Goal: Task Accomplishment & Management: Use online tool/utility

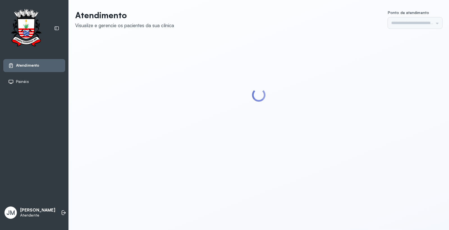
type input "*********"
click at [58, 208] on li at bounding box center [64, 213] width 12 height 12
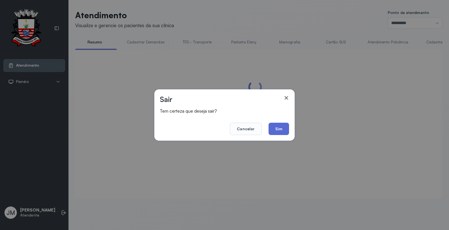
click at [273, 127] on button "Sim" at bounding box center [279, 129] width 20 height 12
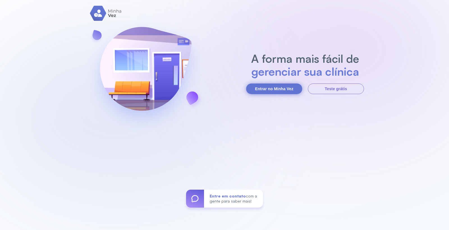
click at [258, 85] on button "Entrar no Minha Vez" at bounding box center [274, 89] width 56 height 11
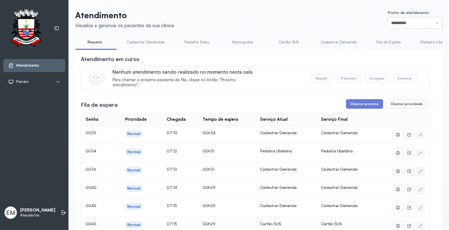
click at [389, 17] on input "*********" at bounding box center [415, 22] width 54 height 11
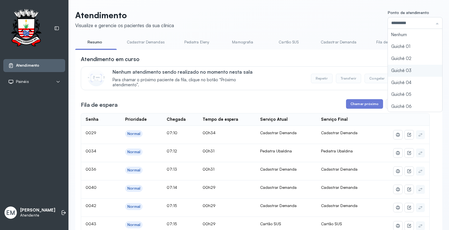
type input "*********"
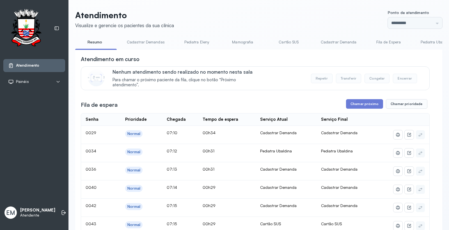
click at [365, 104] on button "Chamar próximo" at bounding box center [364, 104] width 37 height 10
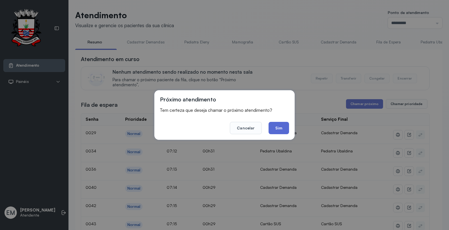
click at [281, 127] on button "Sim" at bounding box center [279, 128] width 20 height 12
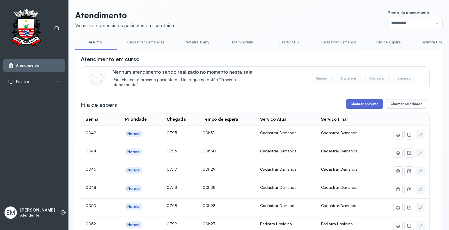
click at [362, 103] on button "Chamar próximo" at bounding box center [364, 104] width 37 height 10
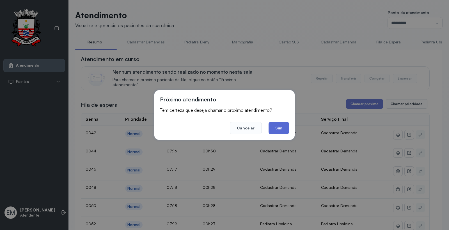
click at [287, 126] on button "Sim" at bounding box center [279, 128] width 20 height 12
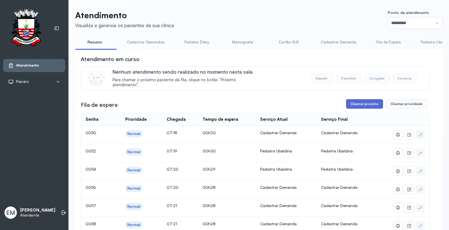
click at [358, 105] on button "Chamar próximo" at bounding box center [364, 104] width 37 height 10
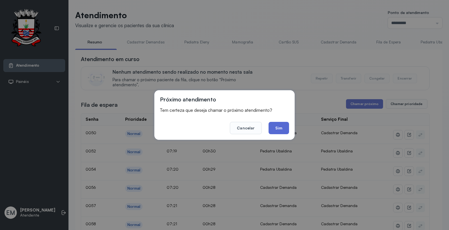
click at [275, 123] on button "Sim" at bounding box center [279, 128] width 20 height 12
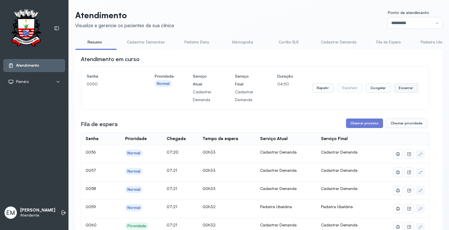
click at [403, 87] on button "Encerrar" at bounding box center [406, 88] width 24 height 10
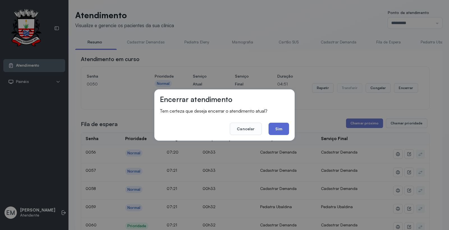
click at [277, 131] on button "Sim" at bounding box center [279, 129] width 20 height 12
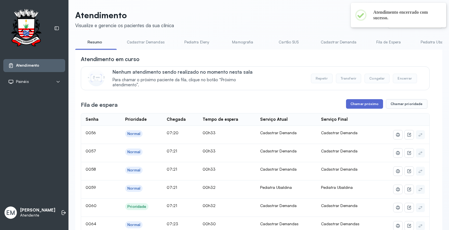
click at [349, 106] on button "Chamar próximo" at bounding box center [364, 104] width 37 height 10
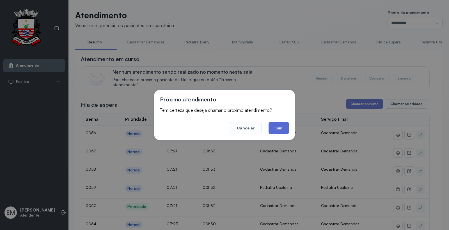
click at [278, 129] on button "Sim" at bounding box center [279, 128] width 20 height 12
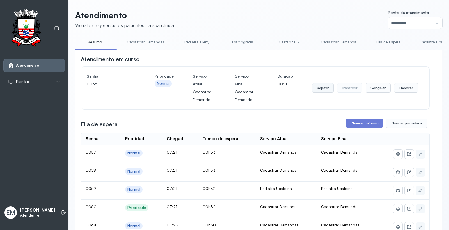
click at [317, 86] on button "Repetir" at bounding box center [323, 88] width 22 height 10
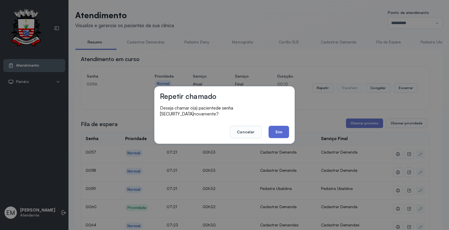
click at [283, 131] on button "Sim" at bounding box center [279, 132] width 20 height 12
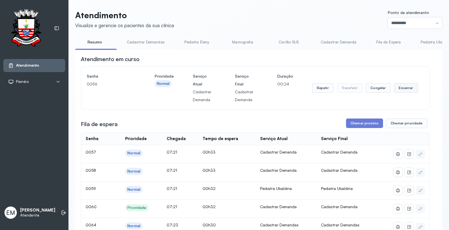
click at [408, 88] on button "Encerrar" at bounding box center [406, 88] width 24 height 10
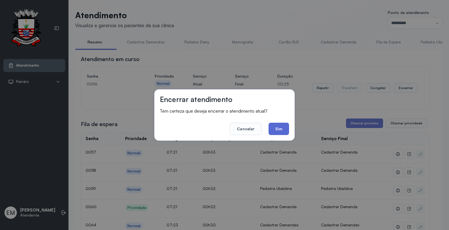
click at [279, 128] on button "Sim" at bounding box center [279, 129] width 20 height 12
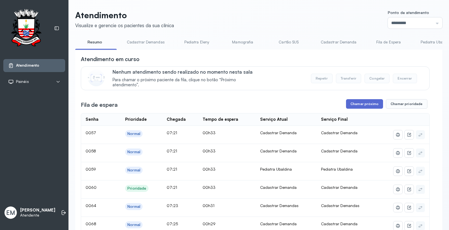
click at [359, 103] on button "Chamar próximo" at bounding box center [364, 104] width 37 height 10
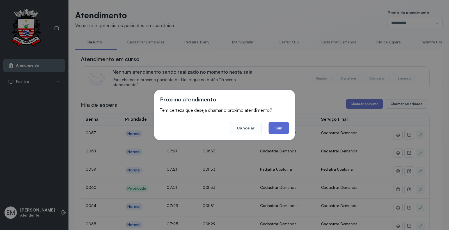
click at [282, 129] on button "Sim" at bounding box center [279, 128] width 20 height 12
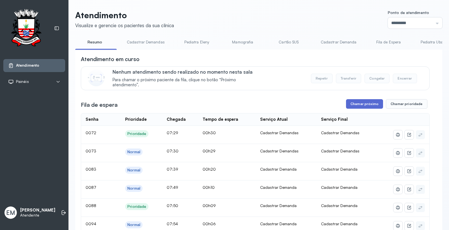
click at [362, 107] on button "Chamar próximo" at bounding box center [364, 104] width 37 height 10
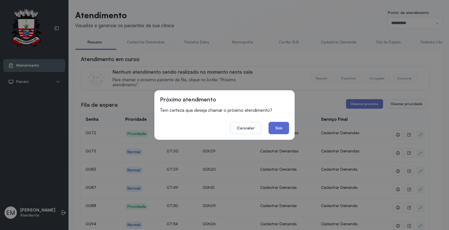
click at [286, 130] on button "Sim" at bounding box center [279, 128] width 20 height 12
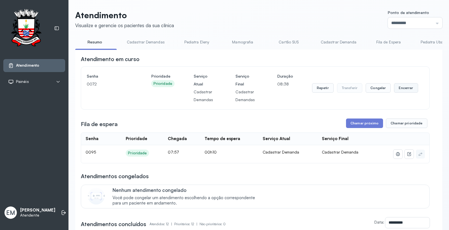
click at [400, 88] on button "Encerrar" at bounding box center [406, 88] width 24 height 10
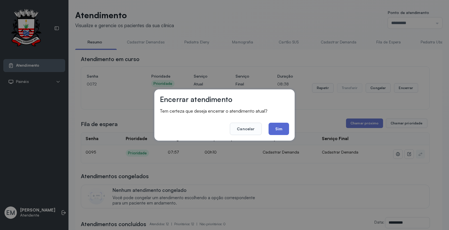
click at [280, 128] on button "Sim" at bounding box center [279, 129] width 20 height 12
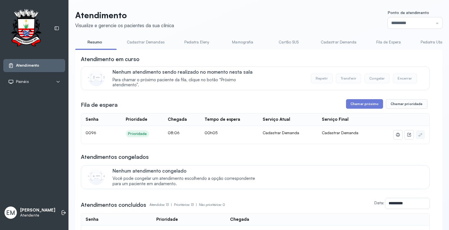
click at [301, 14] on header "Atendimento Visualize e gerencie os pacientes da sua clínica Ponto de atendimen…" at bounding box center [258, 19] width 367 height 19
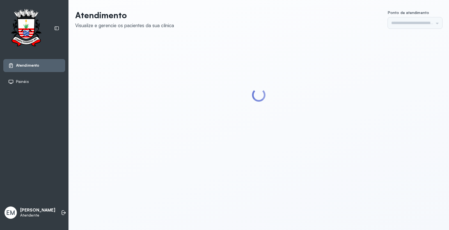
type input "*********"
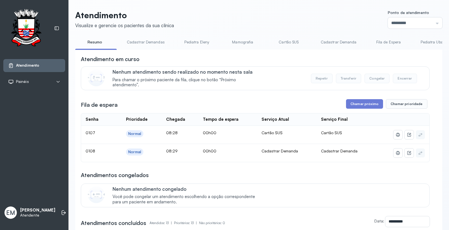
click at [144, 42] on link "Cadastrar Demandas" at bounding box center [145, 42] width 49 height 9
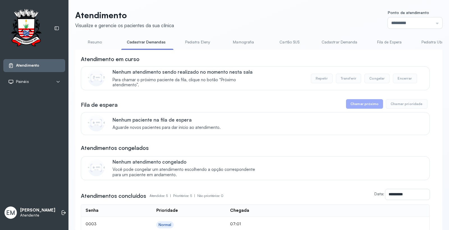
click at [342, 44] on link "Cadastrar Demanda" at bounding box center [339, 42] width 47 height 9
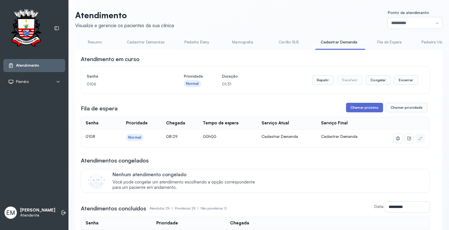
click at [358, 111] on button "Chamar próximo" at bounding box center [364, 108] width 37 height 10
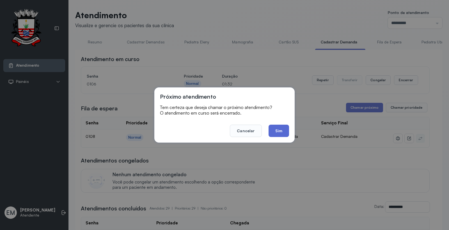
click at [284, 132] on button "Sim" at bounding box center [279, 131] width 20 height 12
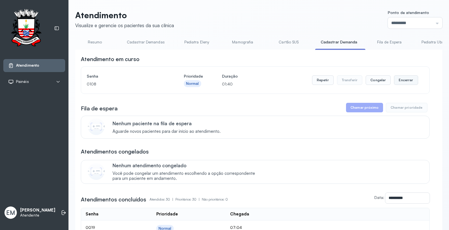
click at [406, 82] on button "Encerrar" at bounding box center [406, 81] width 24 height 10
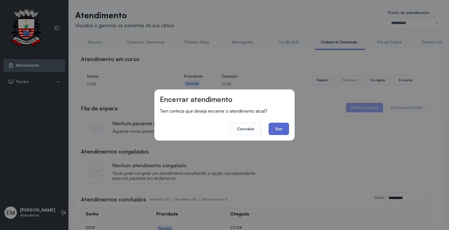
click at [271, 131] on button "Sim" at bounding box center [279, 129] width 20 height 12
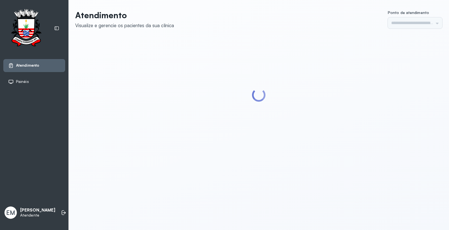
type input "*********"
